Goal: Task Accomplishment & Management: Complete application form

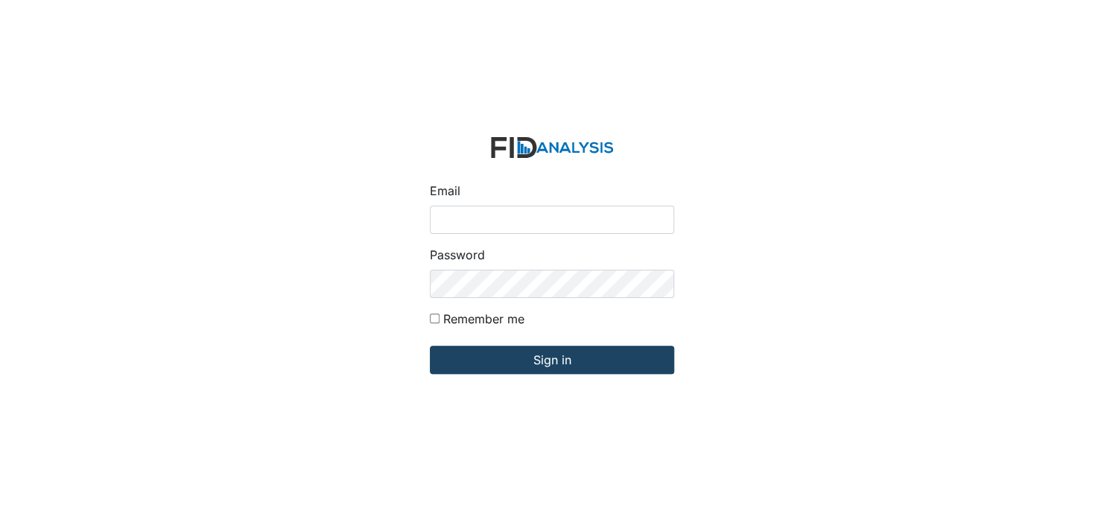
type input "[EMAIL_ADDRESS][DOMAIN_NAME]"
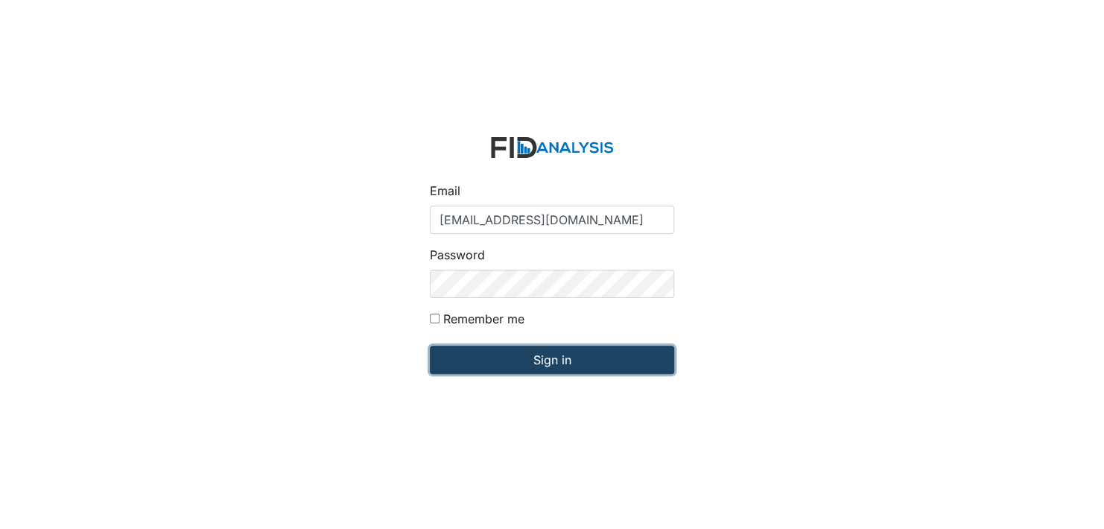
click at [504, 363] on input "Sign in" at bounding box center [552, 360] width 244 height 28
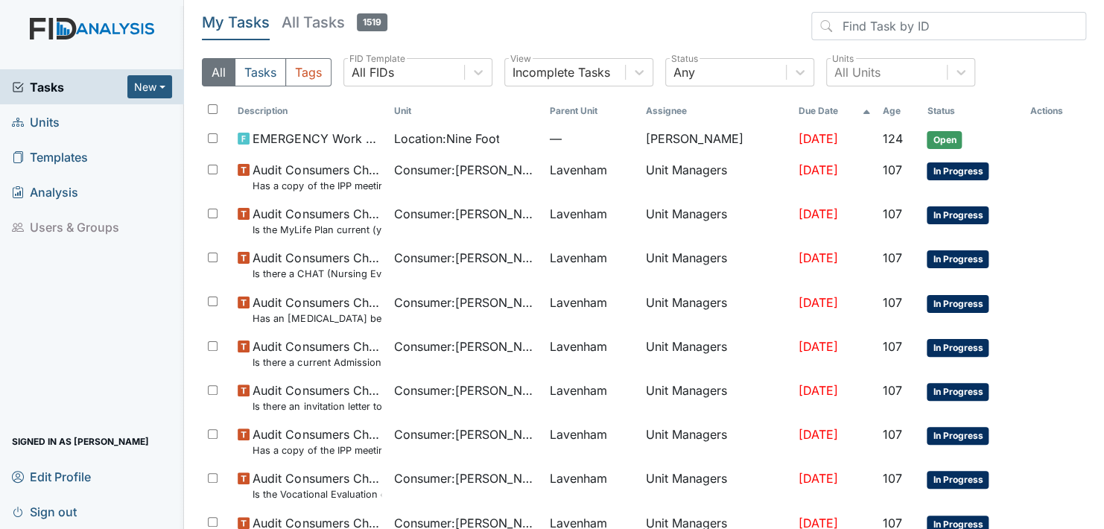
click at [47, 122] on span "Units" at bounding box center [36, 121] width 48 height 23
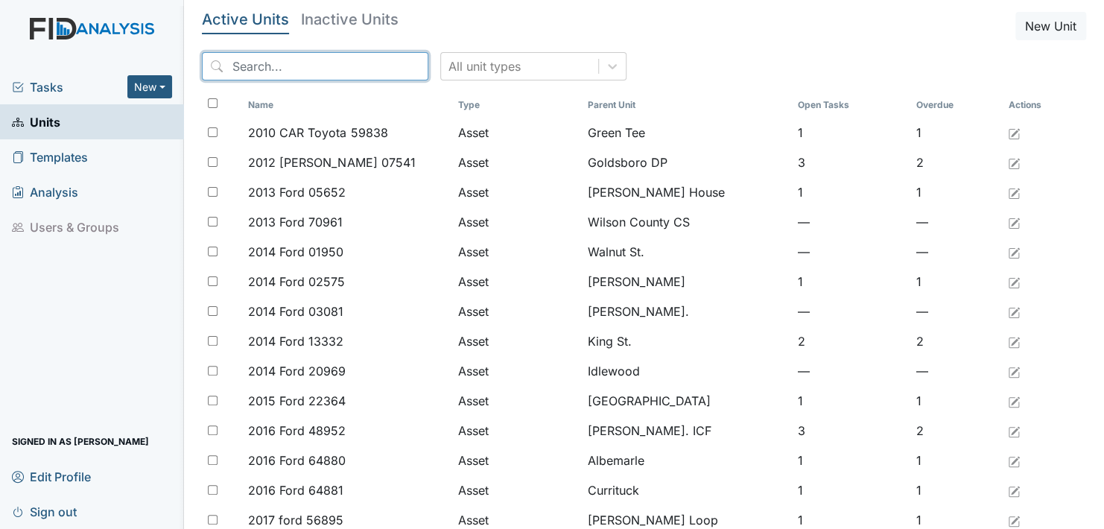
click at [328, 62] on input "search" at bounding box center [315, 66] width 226 height 28
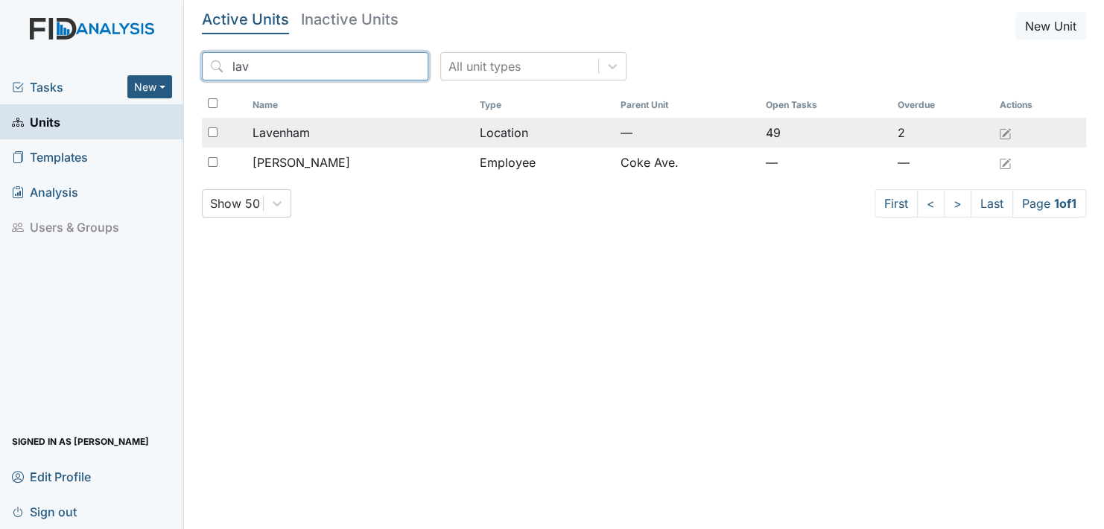
type input "lav"
click at [299, 127] on span "Lavenham" at bounding box center [280, 133] width 57 height 18
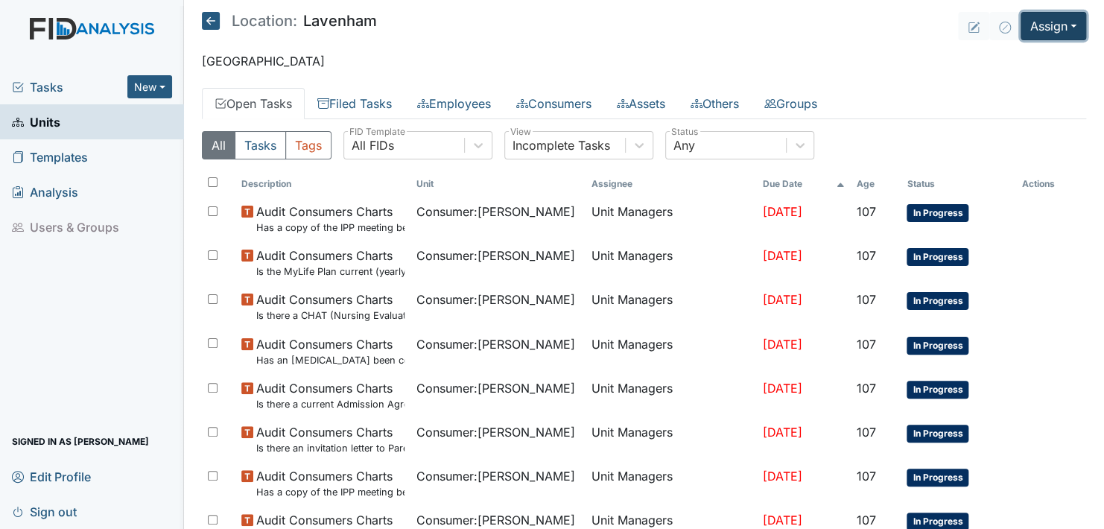
click at [1062, 25] on button "Assign" at bounding box center [1053, 26] width 66 height 28
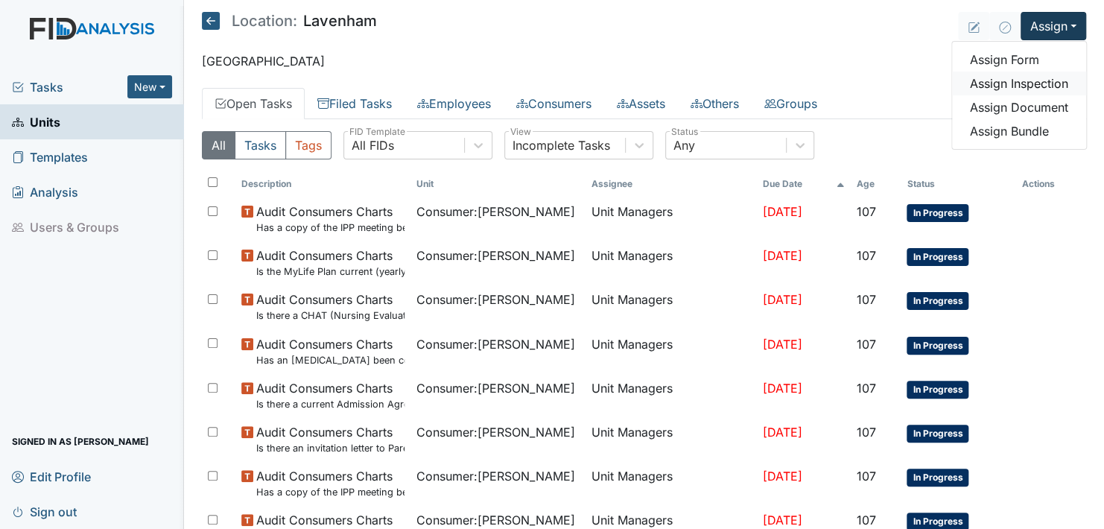
click at [1017, 81] on link "Assign Inspection" at bounding box center [1019, 84] width 134 height 24
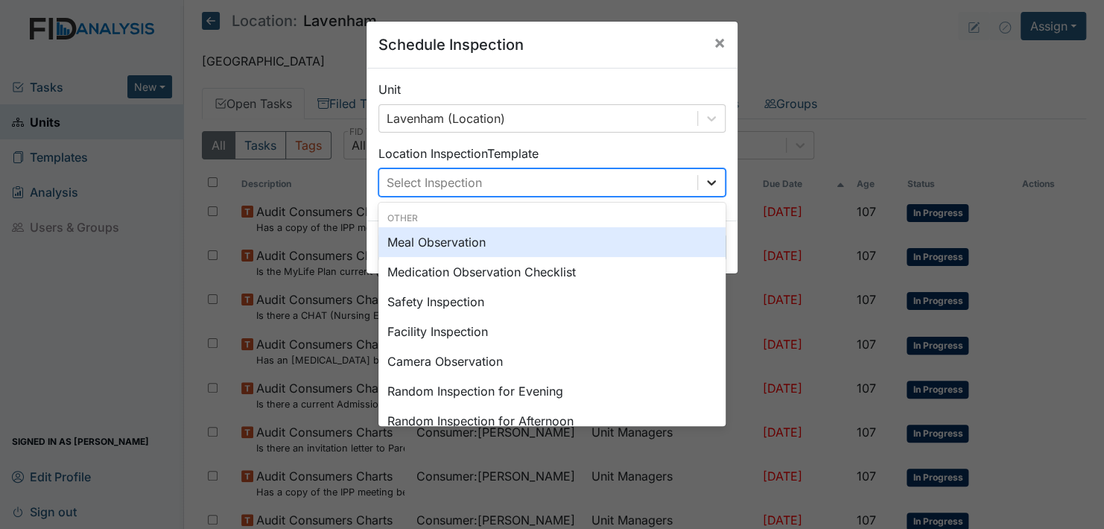
click at [708, 179] on icon at bounding box center [711, 182] width 15 height 15
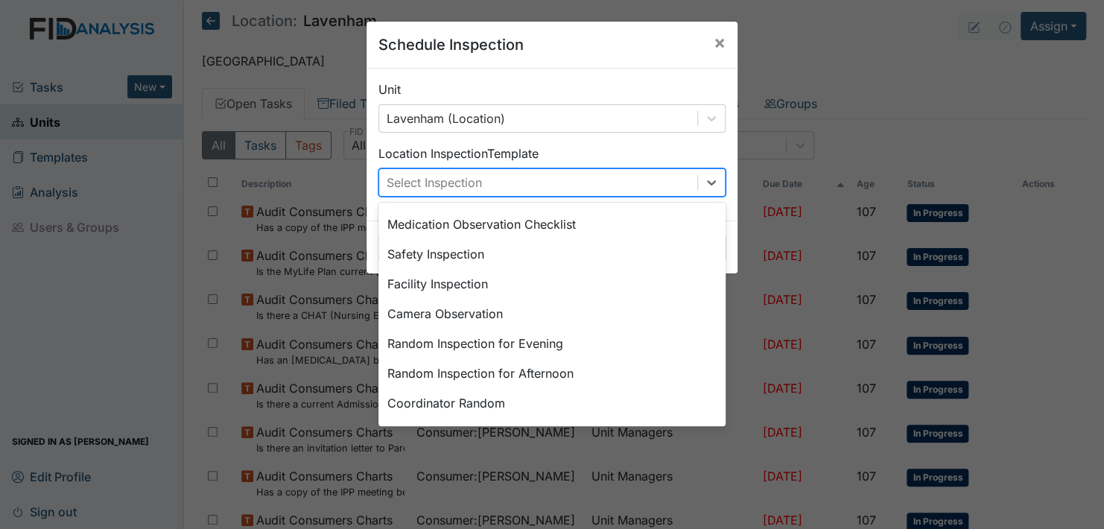
scroll to position [33, 0]
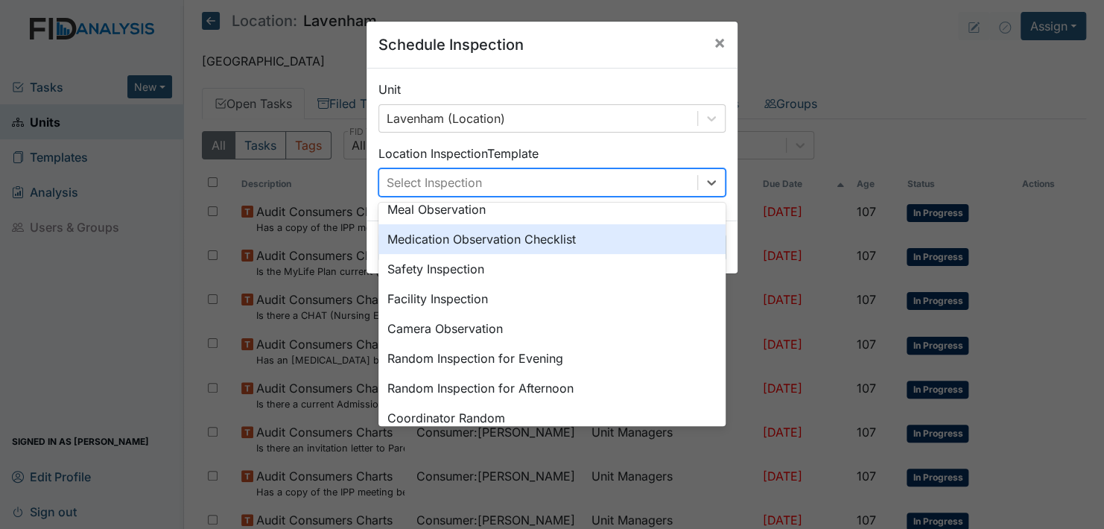
click at [508, 240] on div "Medication Observation Checklist" at bounding box center [551, 239] width 347 height 30
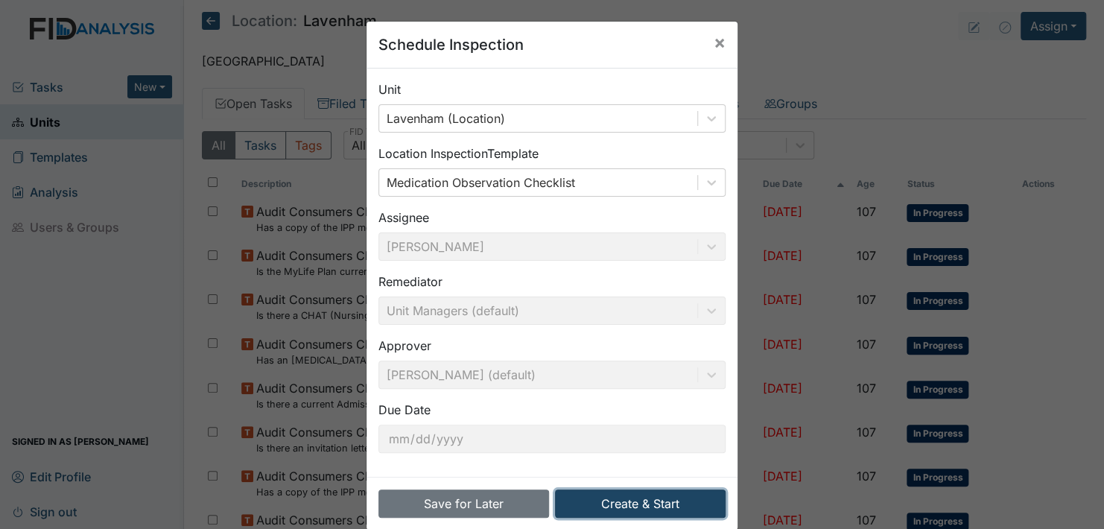
click at [626, 502] on button "Create & Start" at bounding box center [640, 503] width 171 height 28
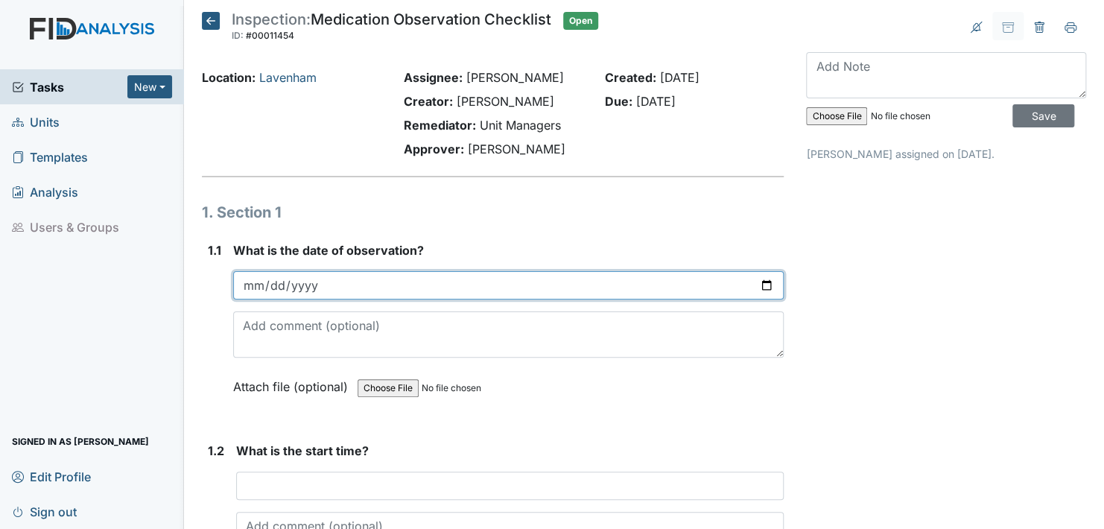
click at [760, 284] on input "date" at bounding box center [508, 285] width 550 height 28
type input "2025-09-07"
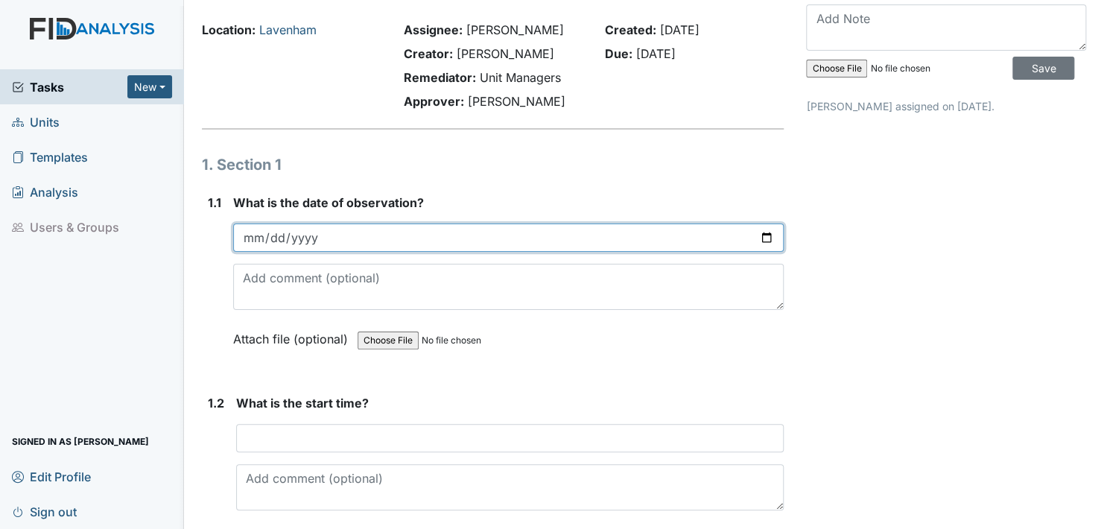
scroll to position [74, 0]
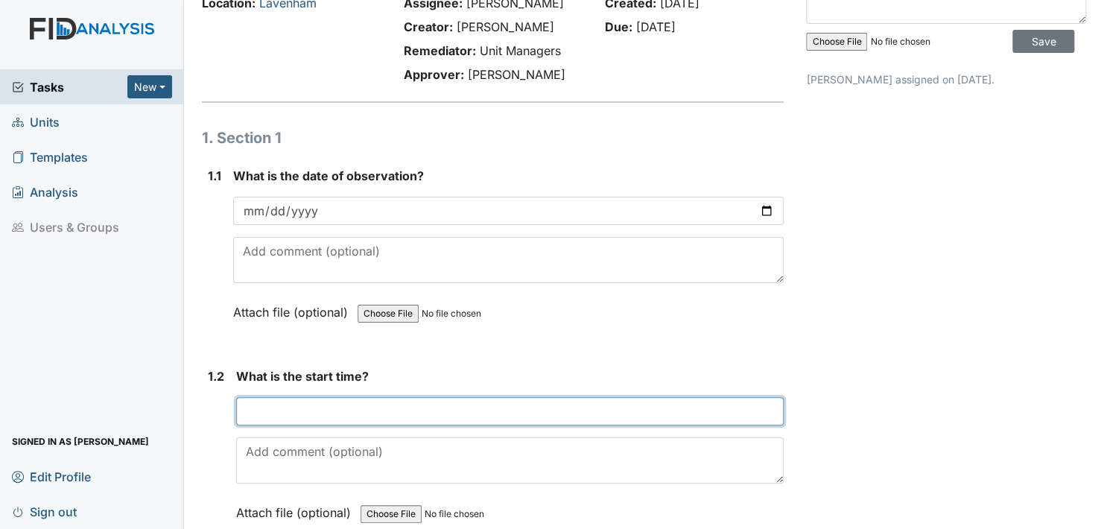
click at [255, 407] on input "text" at bounding box center [509, 411] width 547 height 28
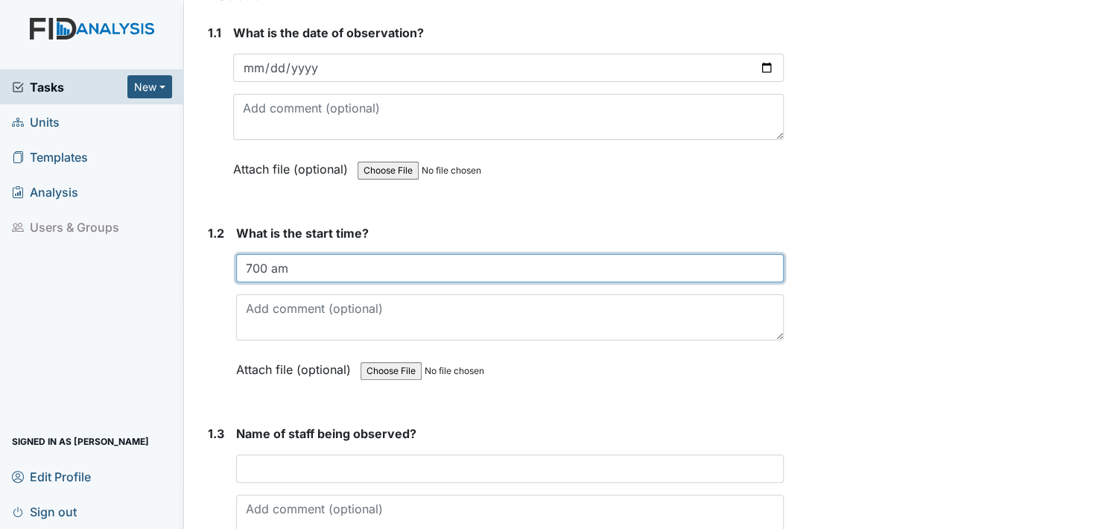
scroll to position [223, 0]
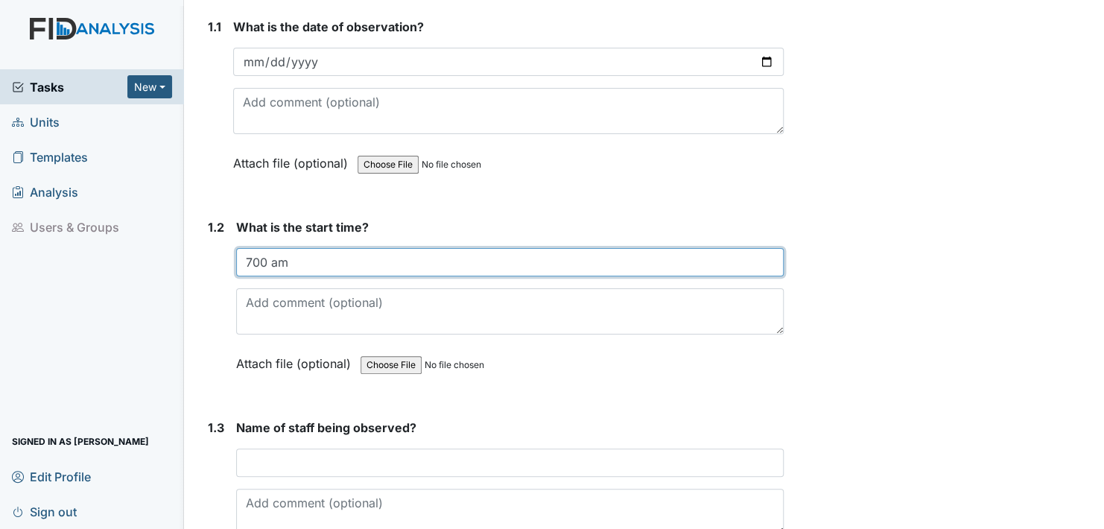
type input "700 am"
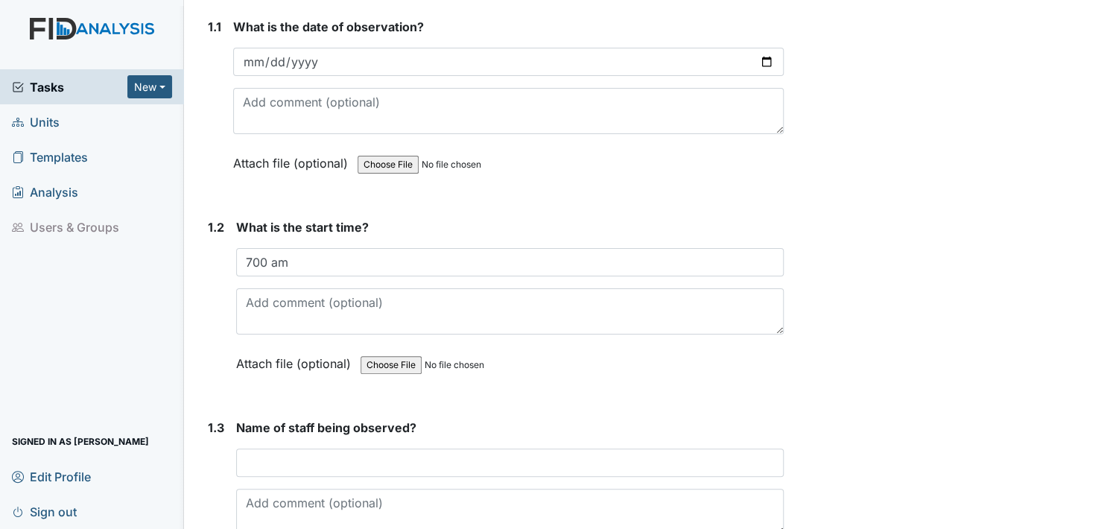
click at [248, 358] on label "Attach file (optional)" at bounding box center [296, 359] width 121 height 26
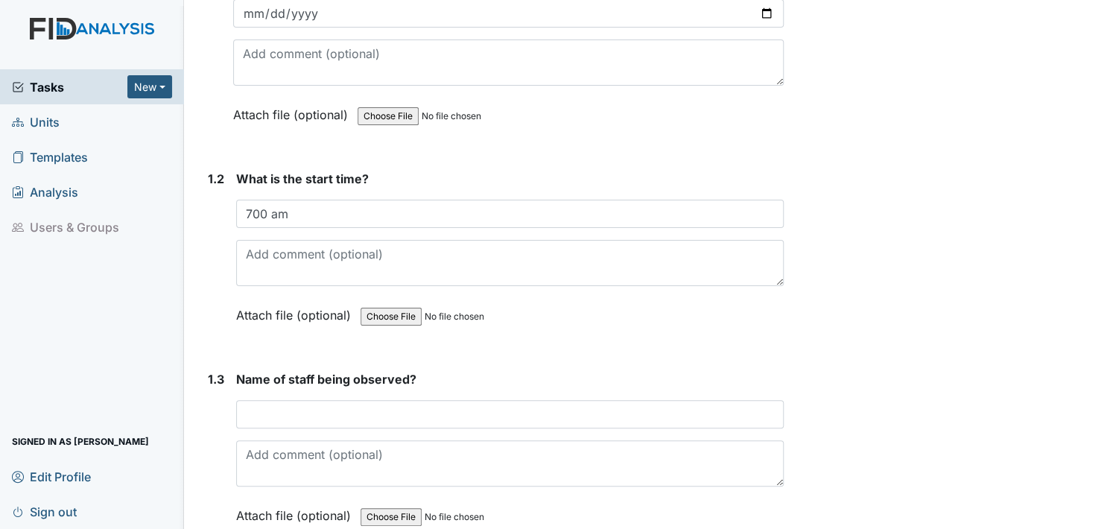
scroll to position [298, 0]
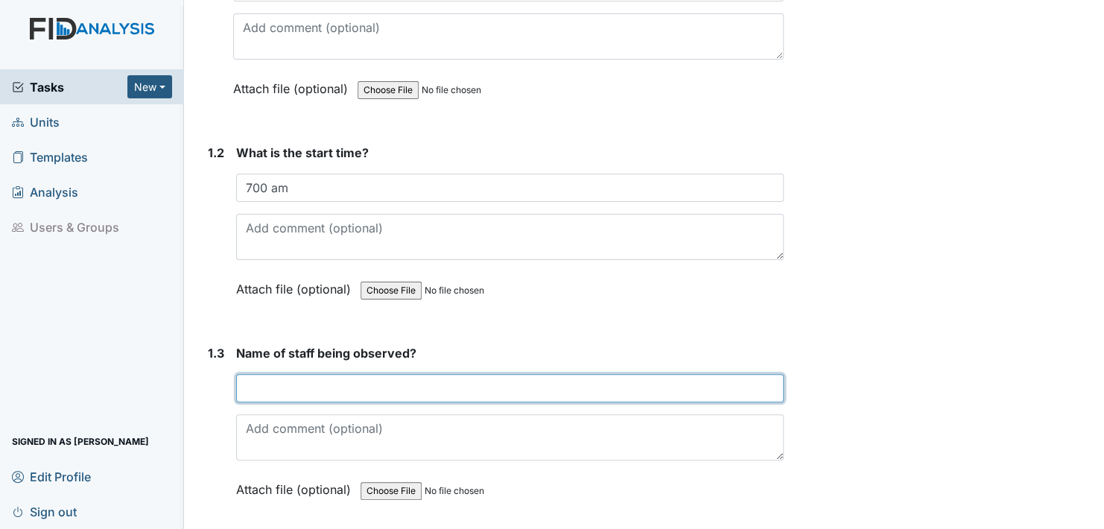
click at [257, 384] on input "text" at bounding box center [509, 388] width 547 height 28
type input "u"
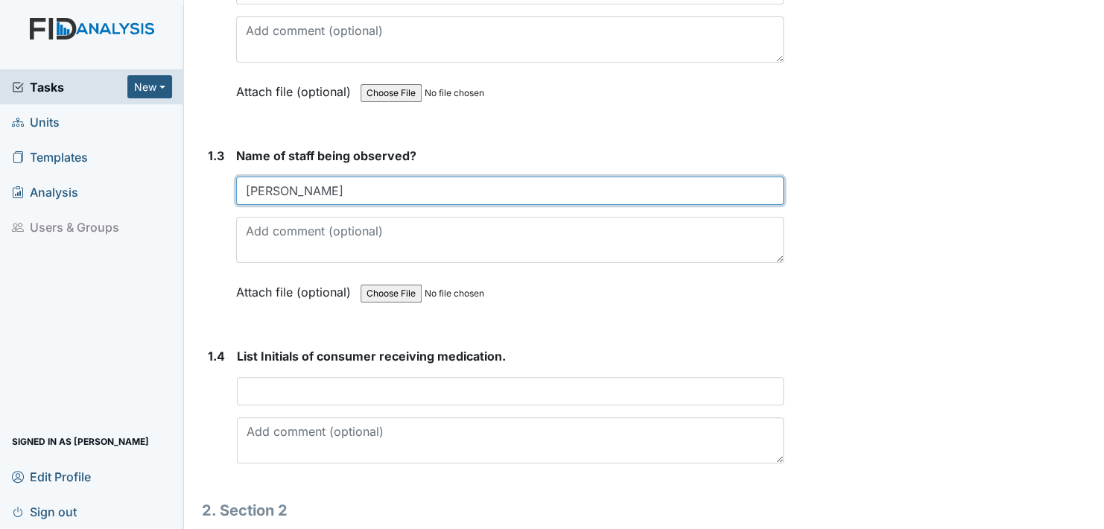
scroll to position [521, 0]
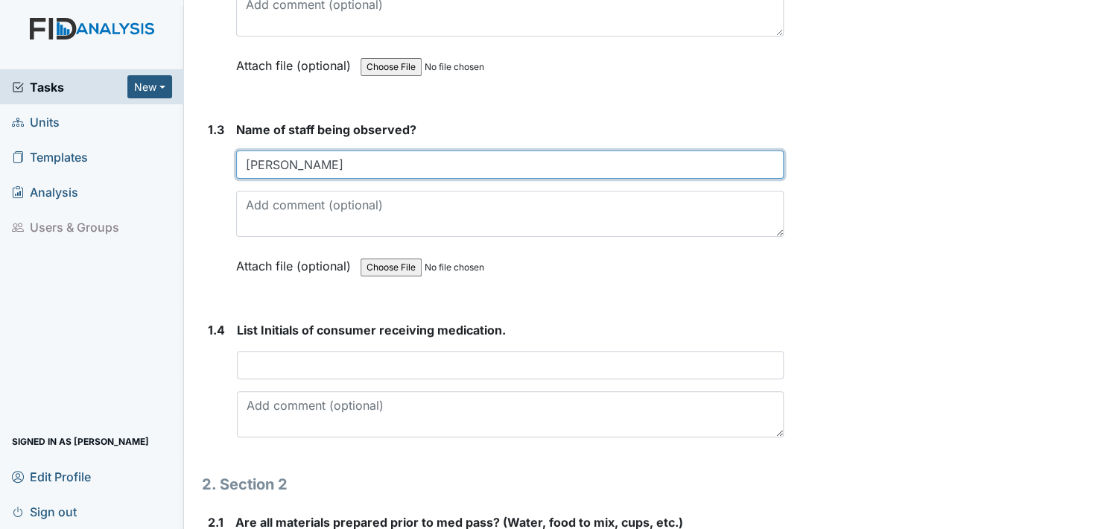
type input "U. Strayhorn"
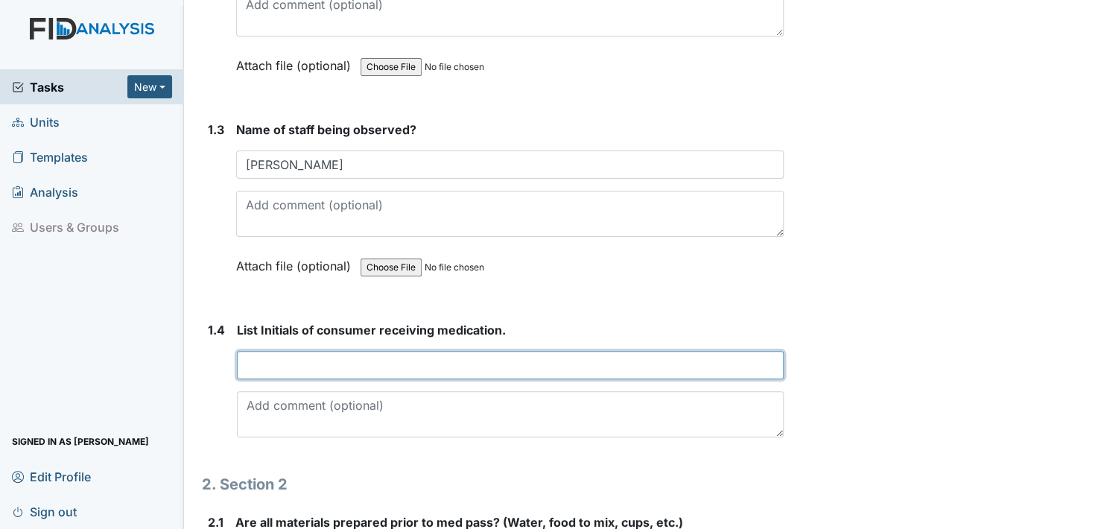
click at [253, 368] on input "text" at bounding box center [510, 365] width 547 height 28
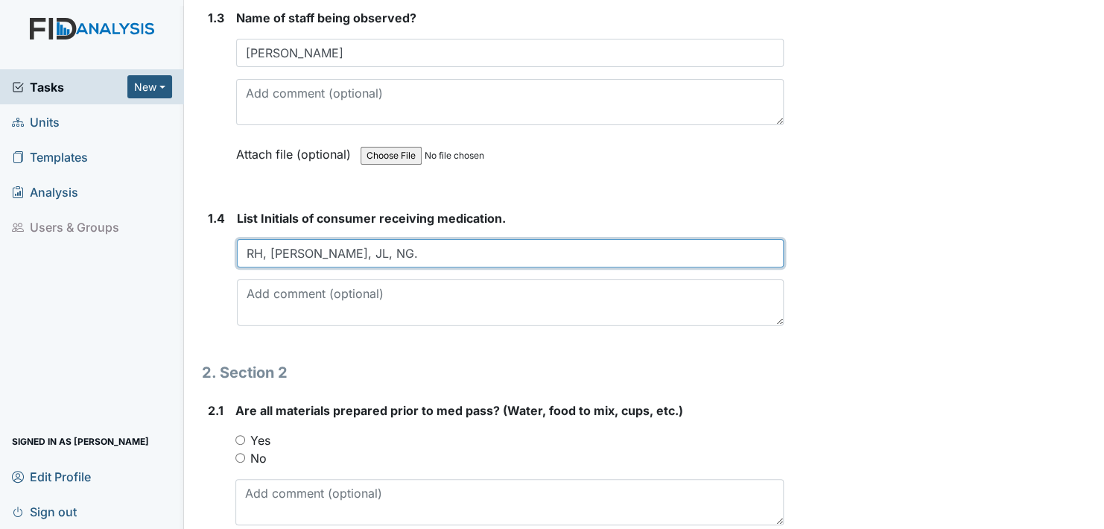
scroll to position [670, 0]
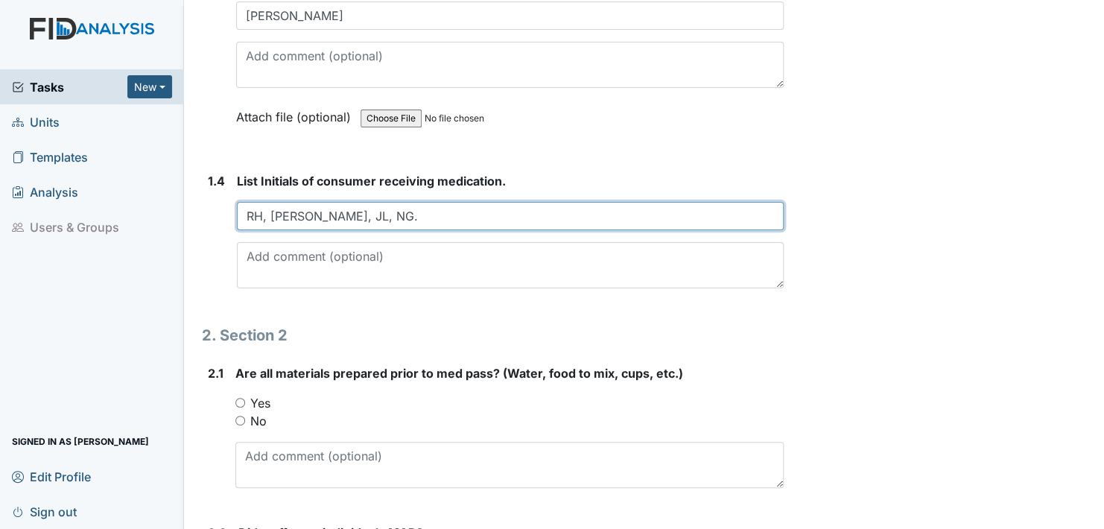
type input "RH, MW, JL, NG."
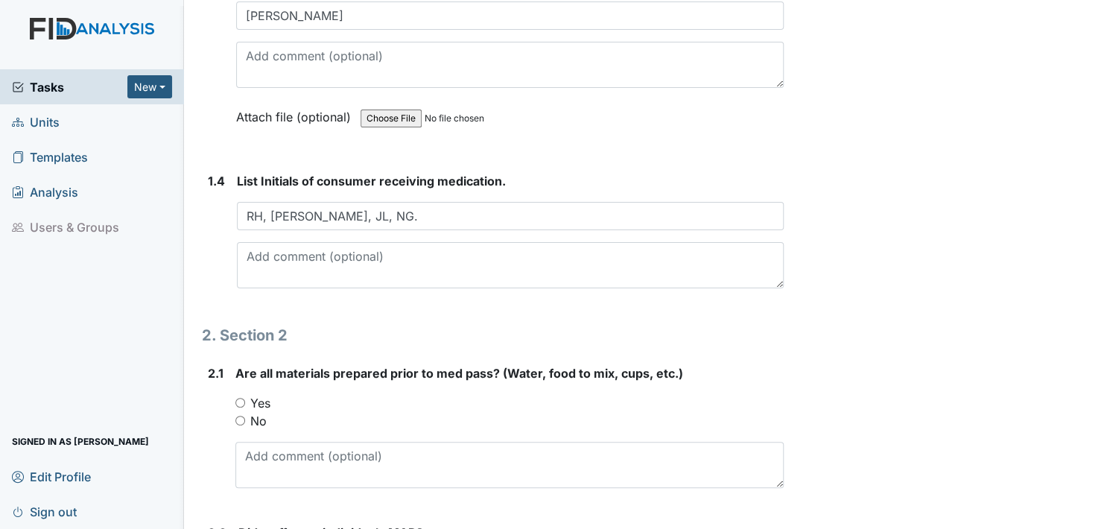
click at [236, 398] on input "Yes" at bounding box center [240, 403] width 10 height 10
radio input "true"
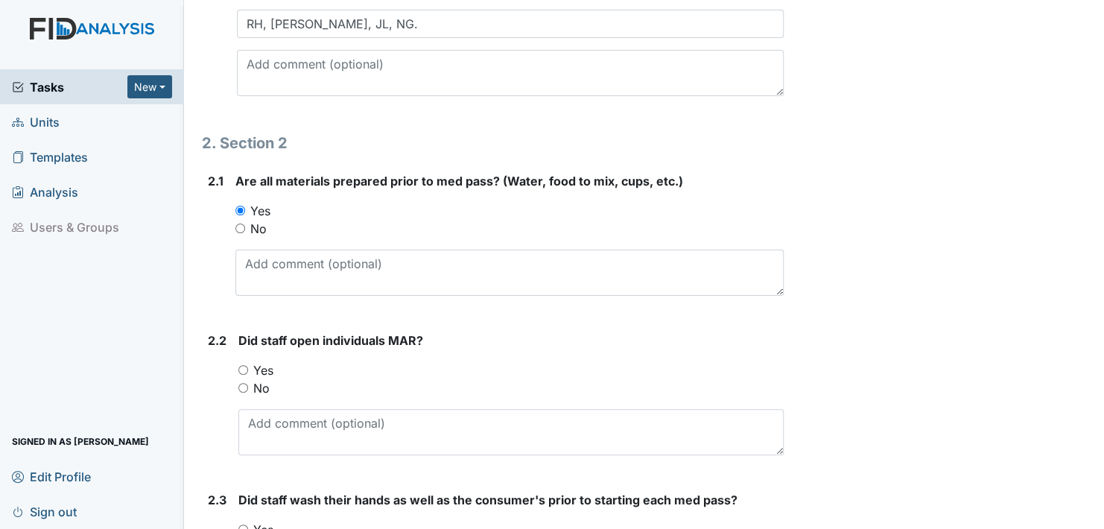
scroll to position [894, 0]
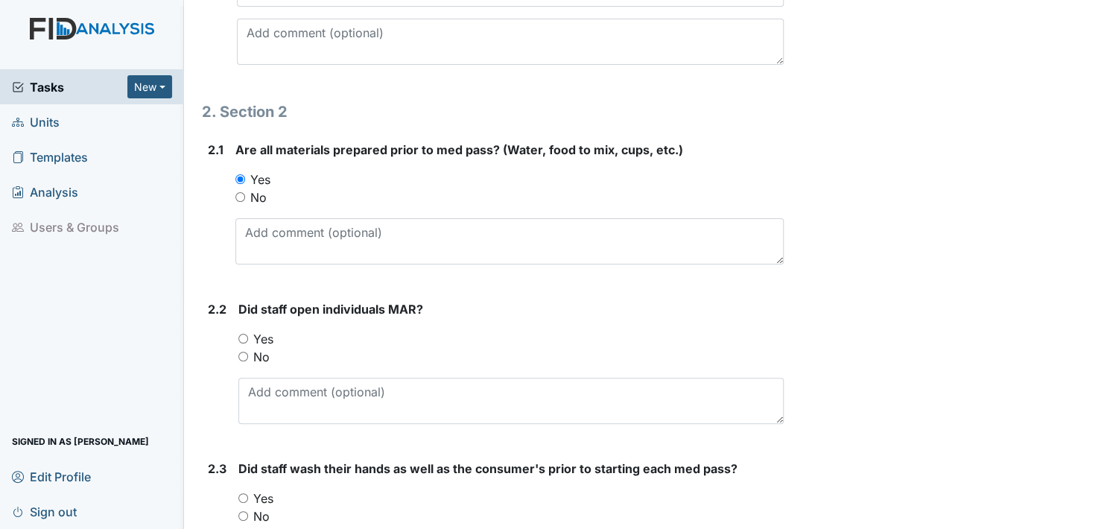
click at [243, 334] on input "Yes" at bounding box center [243, 339] width 10 height 10
radio input "true"
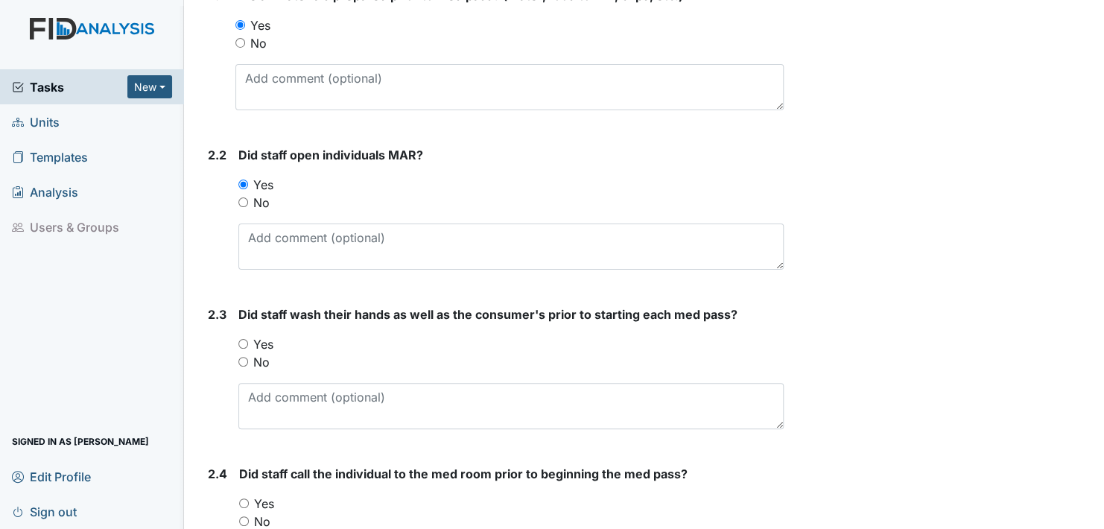
scroll to position [1043, 0]
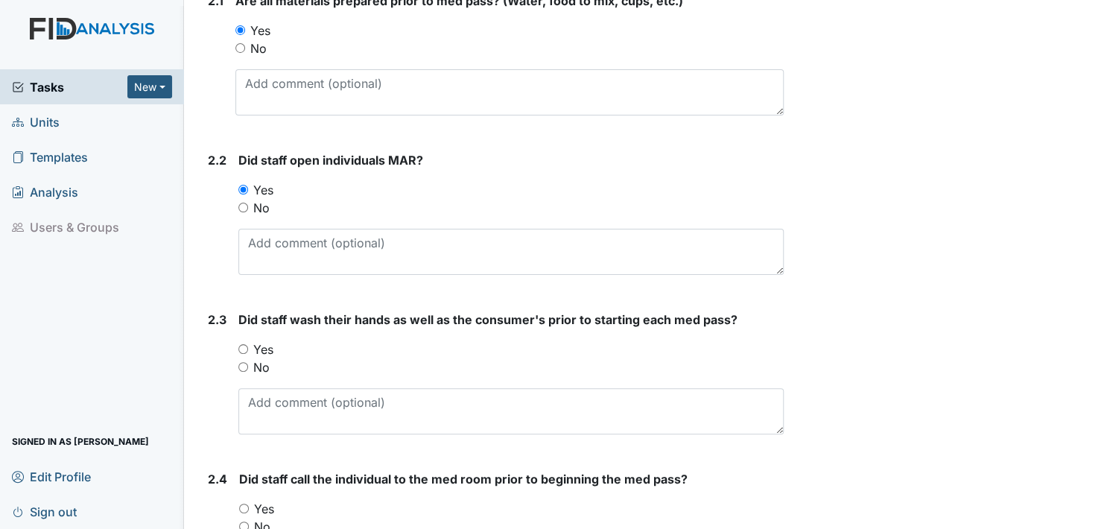
click at [241, 344] on input "Yes" at bounding box center [243, 349] width 10 height 10
radio input "true"
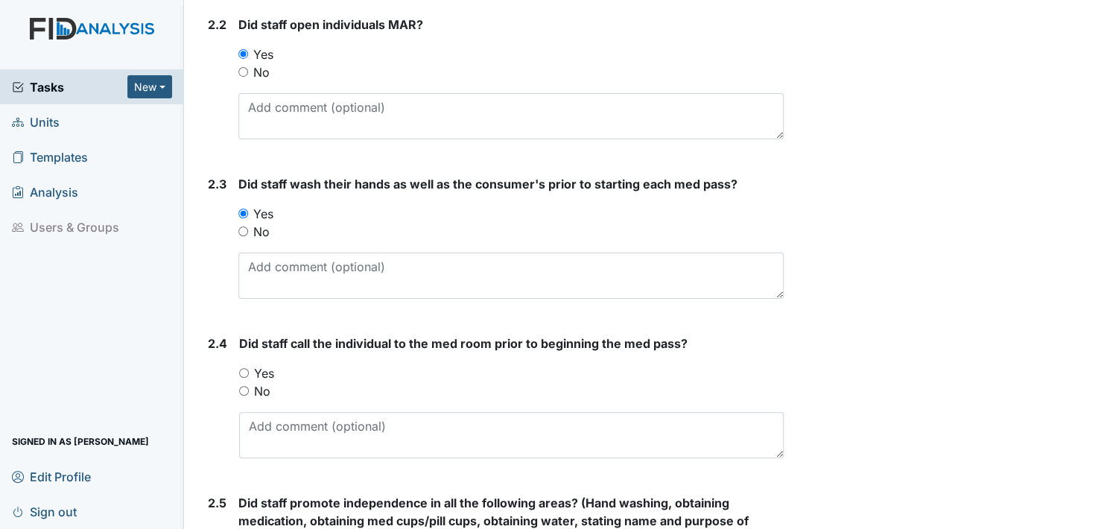
scroll to position [1266, 0]
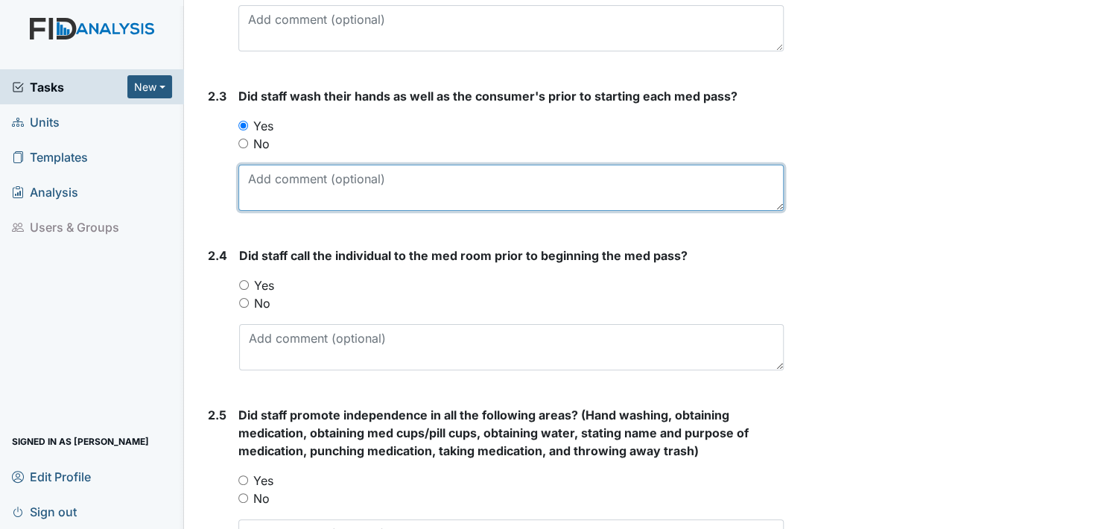
click at [264, 191] on textarea at bounding box center [510, 188] width 545 height 46
type textarea "M"
type textarea "might have missed one"
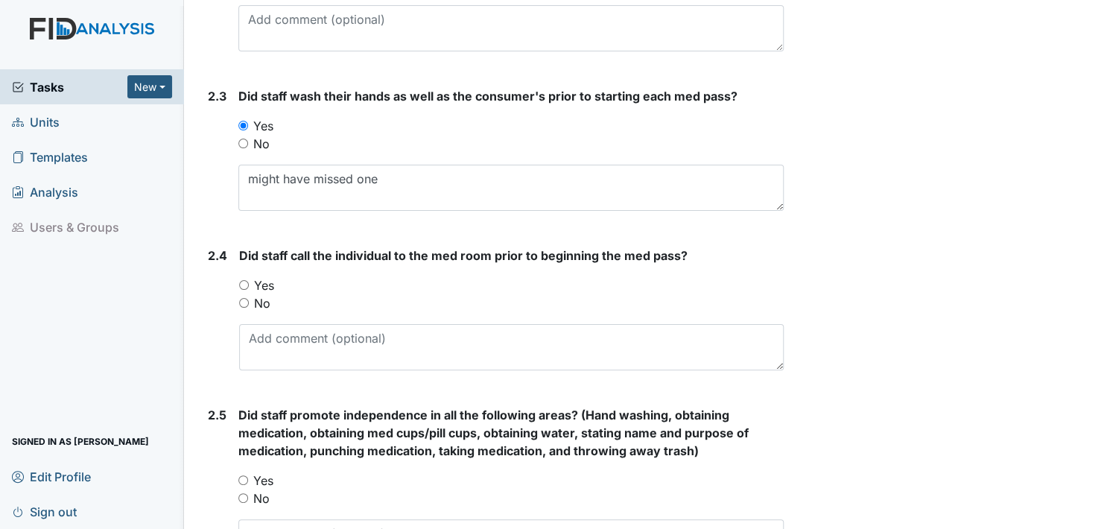
click at [241, 280] on input "Yes" at bounding box center [244, 285] width 10 height 10
radio input "true"
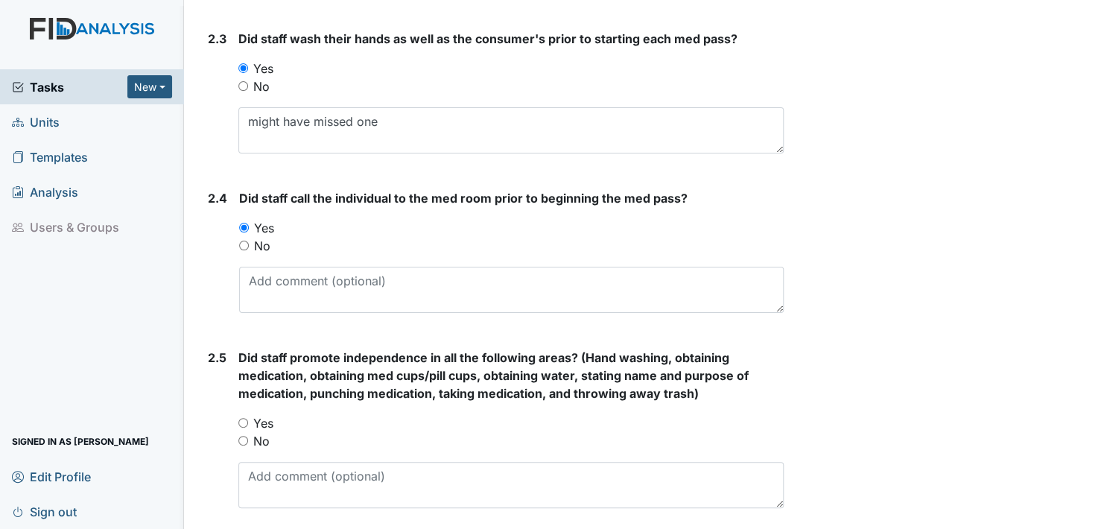
scroll to position [1415, 0]
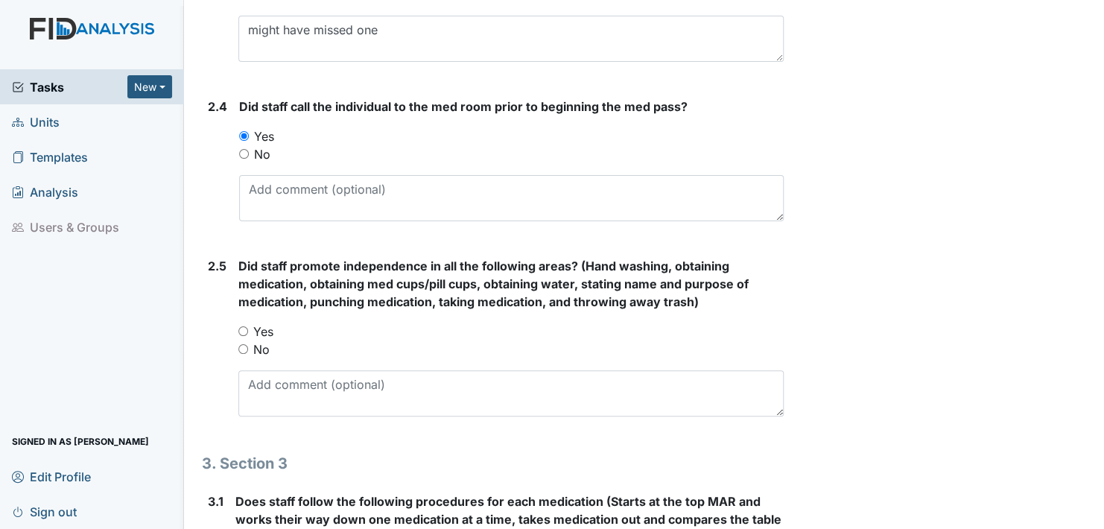
click at [241, 329] on input "Yes" at bounding box center [243, 331] width 10 height 10
radio input "true"
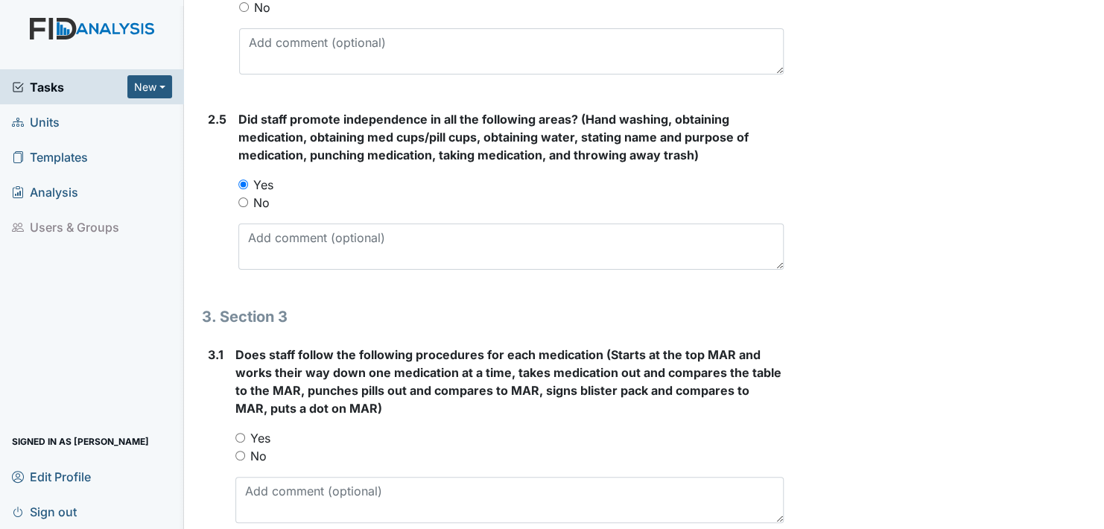
scroll to position [1564, 0]
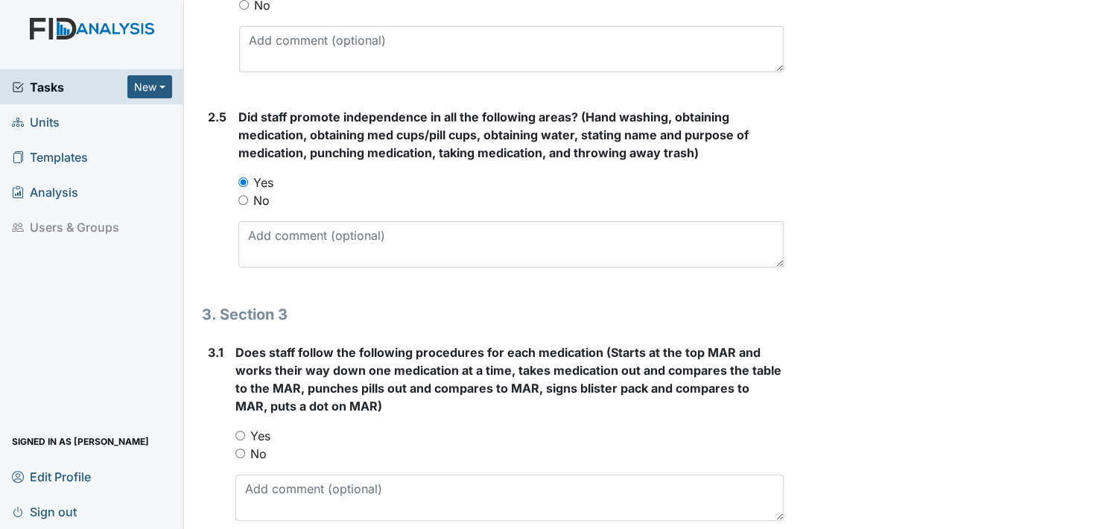
click at [236, 430] on input "Yes" at bounding box center [240, 435] width 10 height 10
radio input "true"
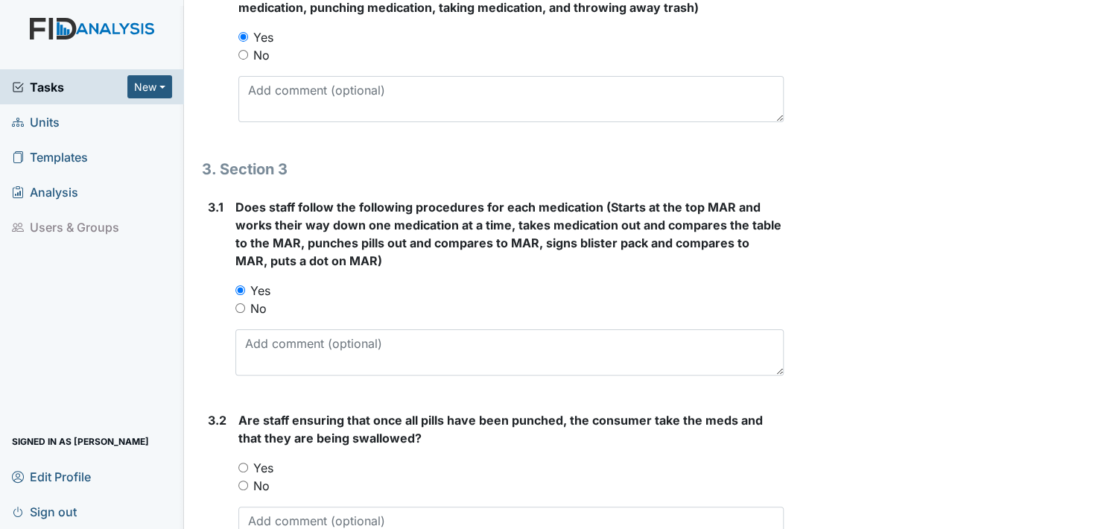
scroll to position [1713, 0]
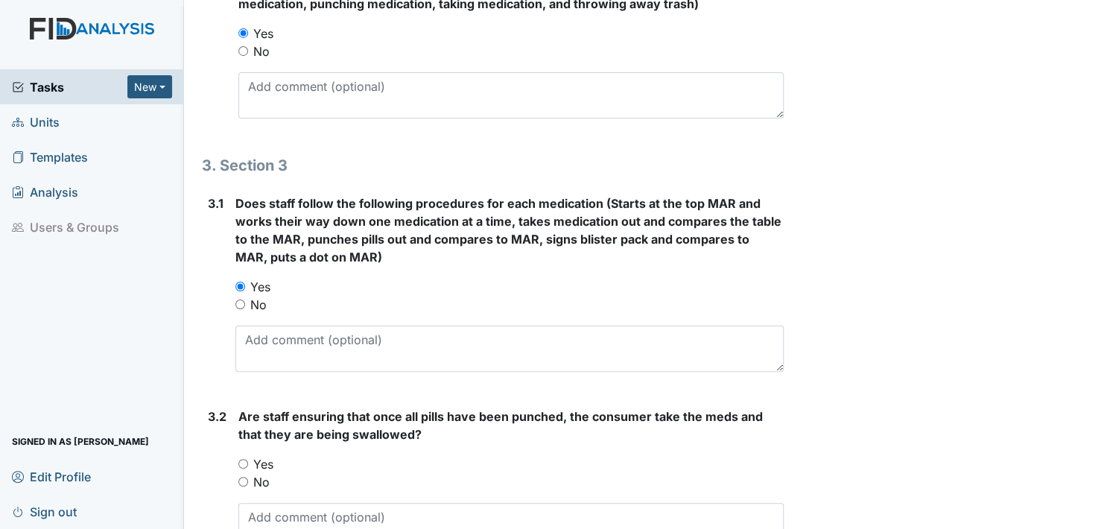
click at [241, 459] on input "Yes" at bounding box center [243, 464] width 10 height 10
radio input "true"
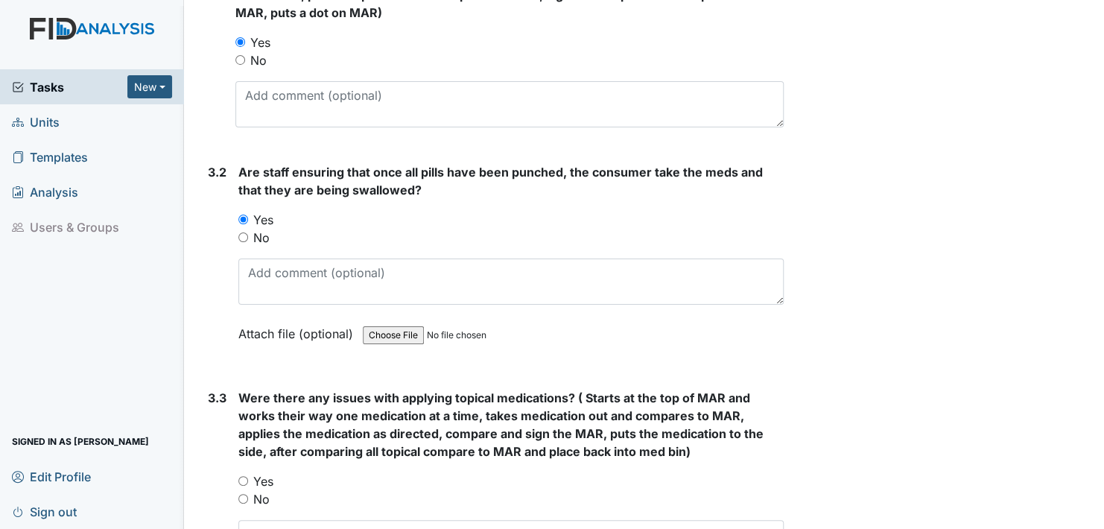
scroll to position [2011, 0]
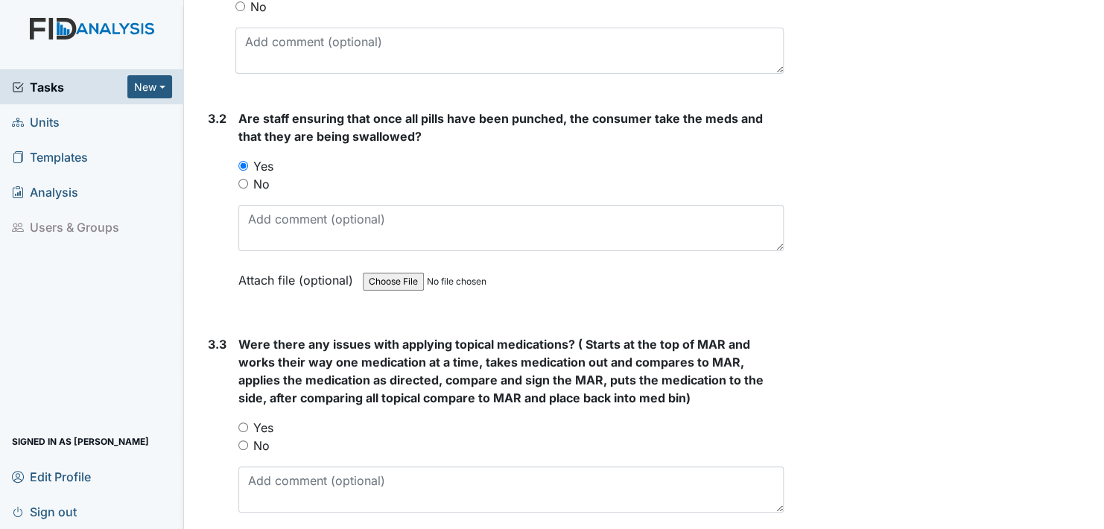
click at [244, 422] on input "Yes" at bounding box center [243, 427] width 10 height 10
radio input "true"
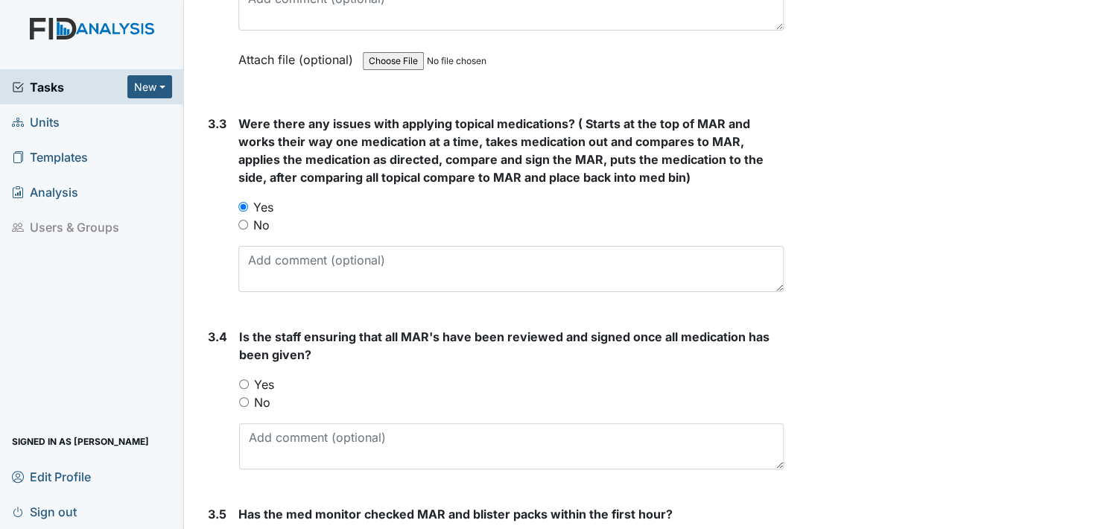
scroll to position [2309, 0]
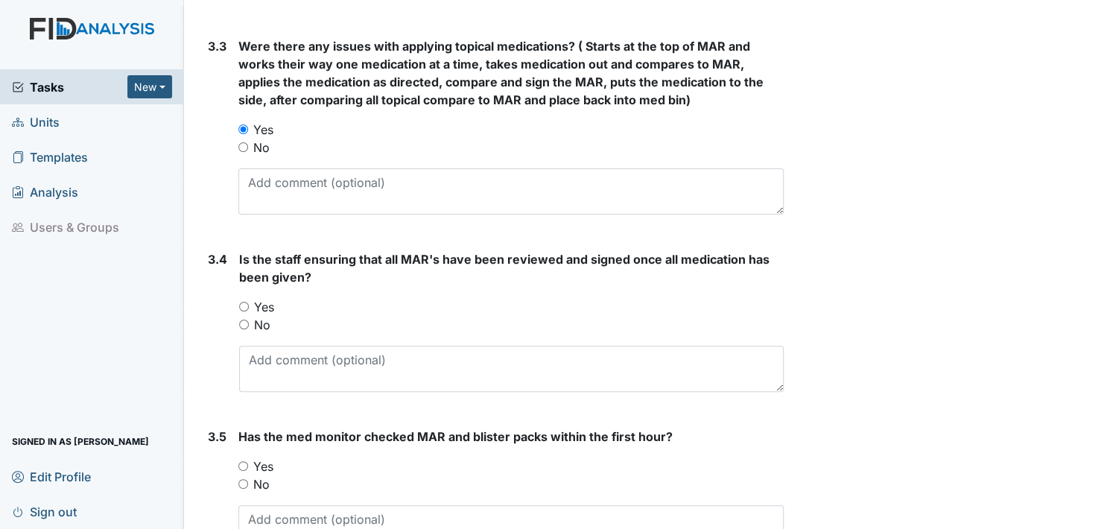
click at [242, 302] on input "Yes" at bounding box center [244, 307] width 10 height 10
radio input "true"
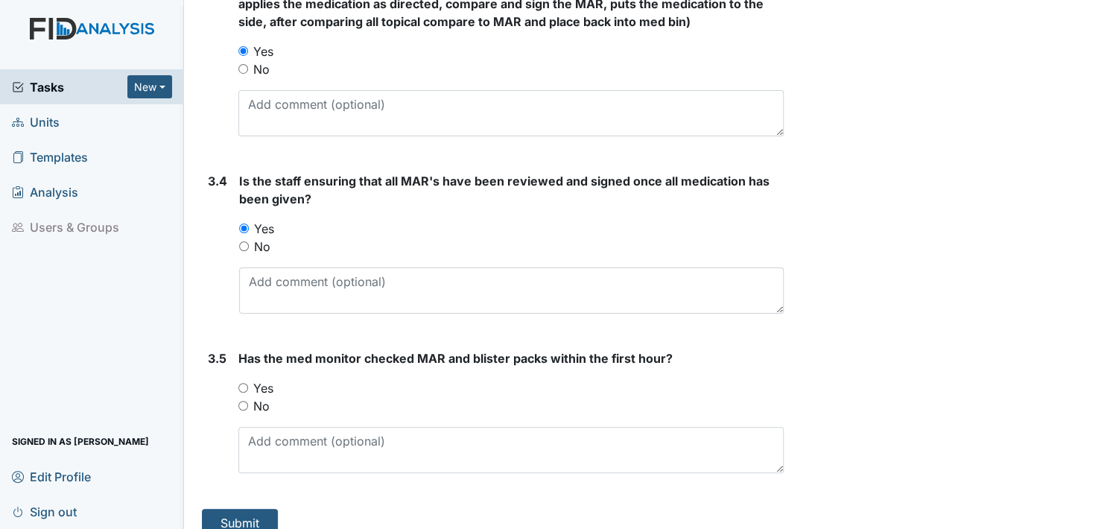
scroll to position [2401, 0]
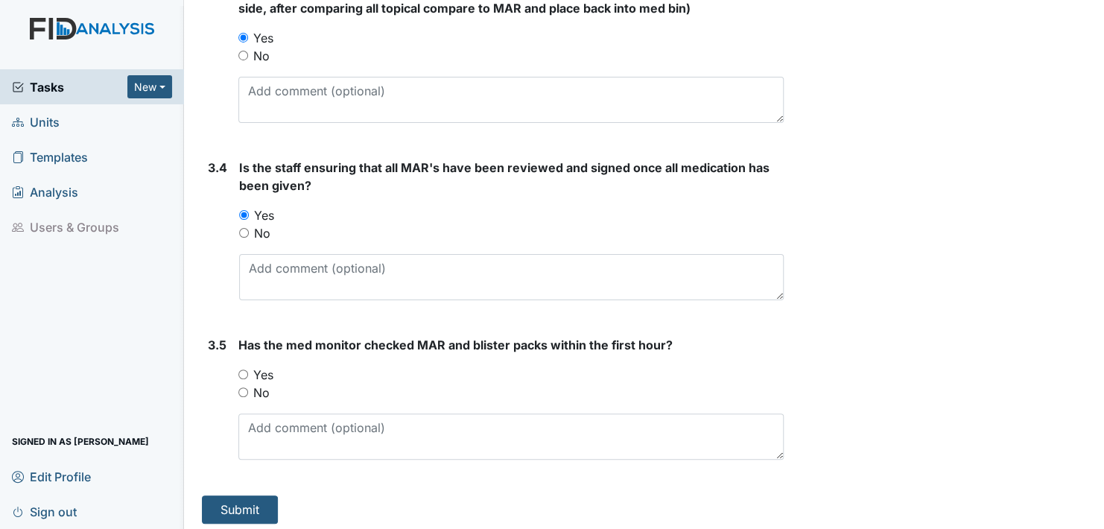
click at [240, 369] on input "Yes" at bounding box center [243, 374] width 10 height 10
radio input "true"
click at [233, 499] on button "Submit" at bounding box center [240, 509] width 76 height 28
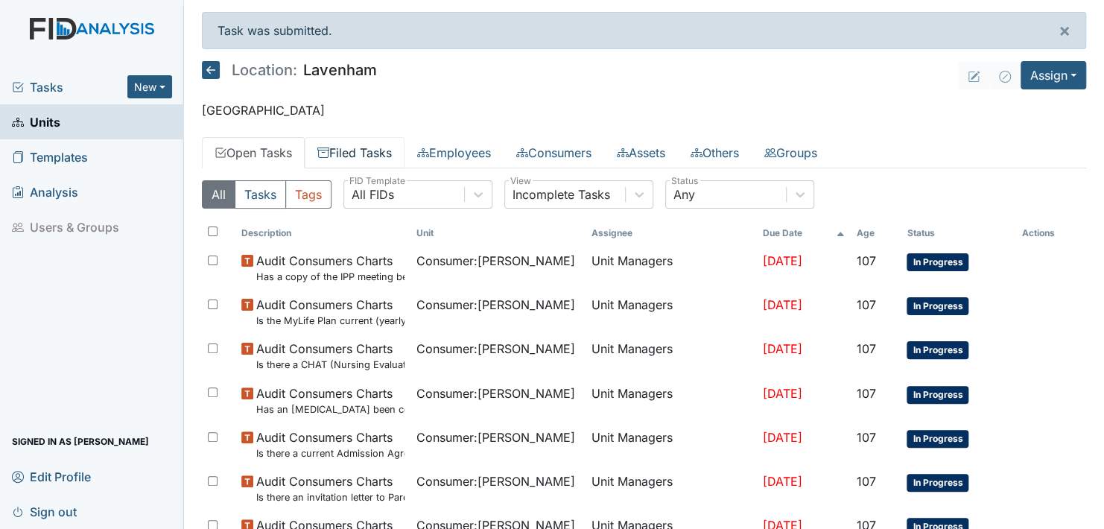
click at [361, 148] on link "Filed Tasks" at bounding box center [355, 152] width 100 height 31
